Goal: Check status

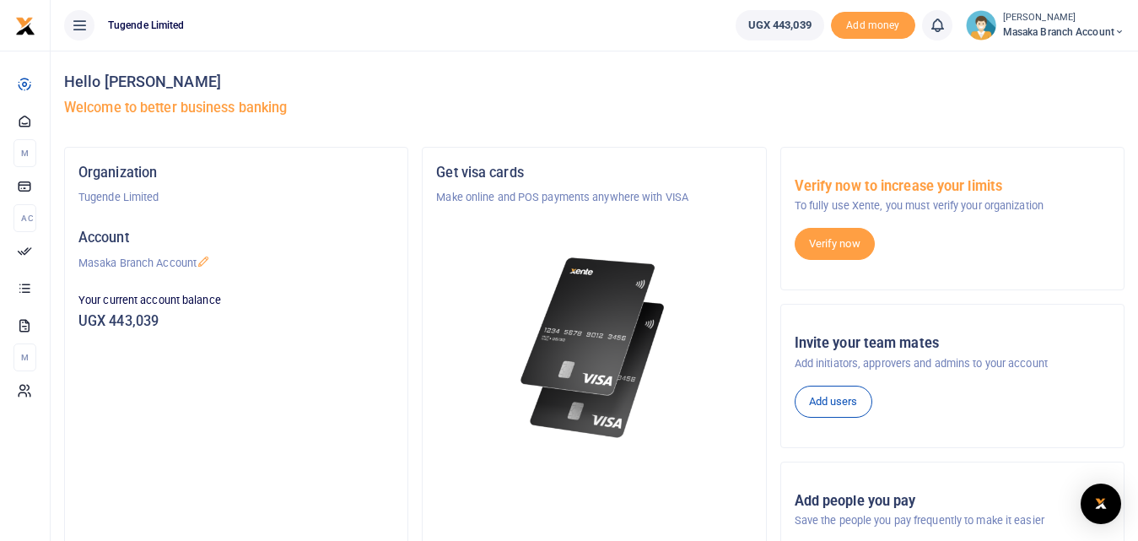
click at [287, 208] on div "Organization Tugende Limited Account Masaka Branch Account Your current account…" at bounding box center [236, 259] width 329 height 197
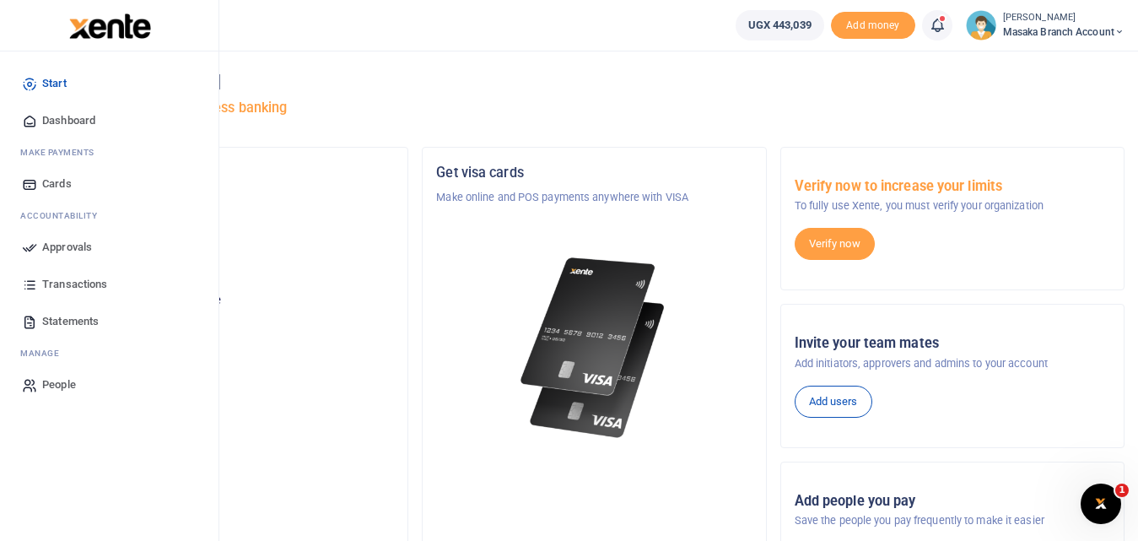
click at [77, 277] on span "Transactions" at bounding box center [74, 284] width 65 height 17
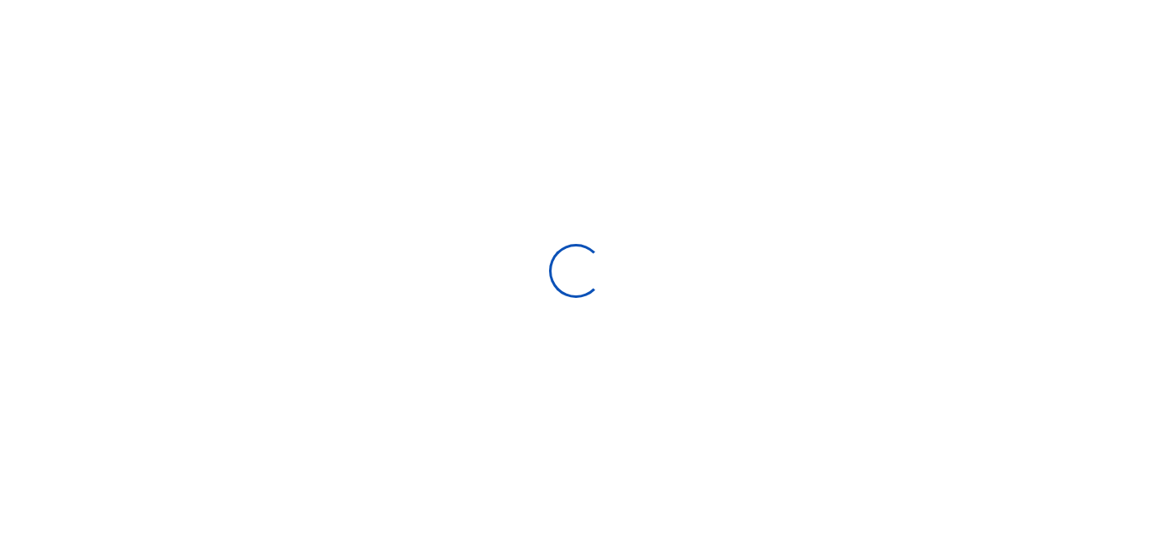
select select
type input "[DATE] - [DATE]"
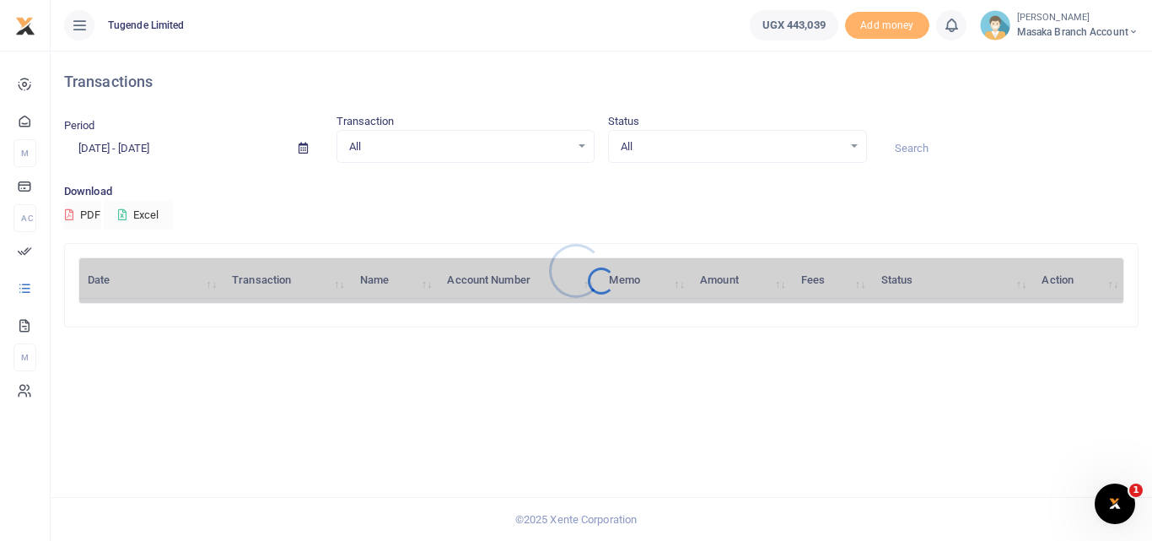
click at [77, 277] on div at bounding box center [576, 270] width 1152 height 541
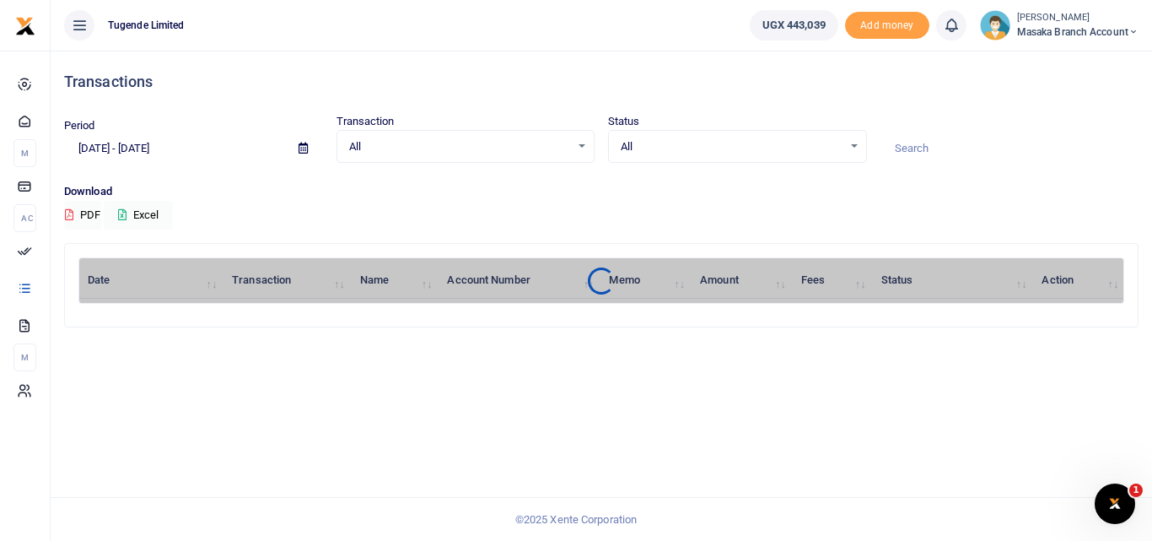
click at [372, 400] on div "Transactions Period [DATE] - [DATE] Transaction All Select an option... All Air…" at bounding box center [602, 296] width 1102 height 490
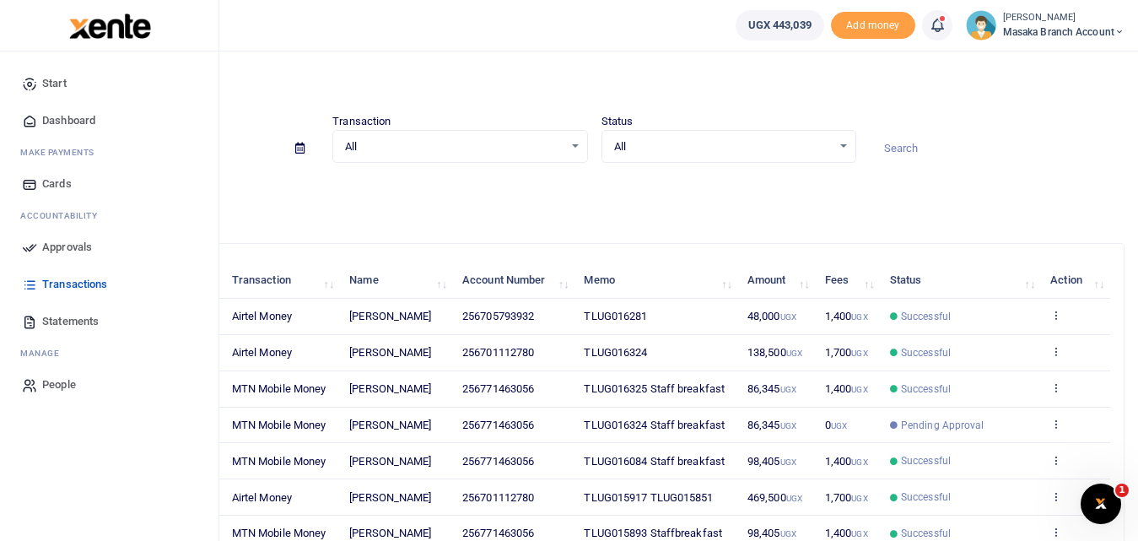
click at [41, 318] on link "Statements" at bounding box center [108, 321] width 191 height 37
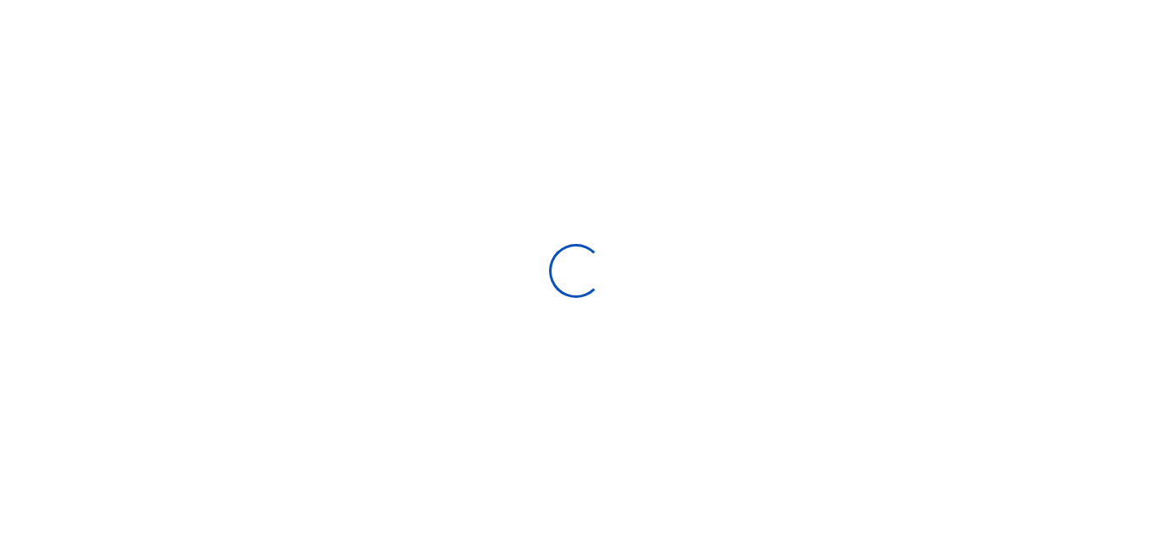
select select "ALL"
type input "[DATE] - [DATE]"
